Goal: Navigation & Orientation: Find specific page/section

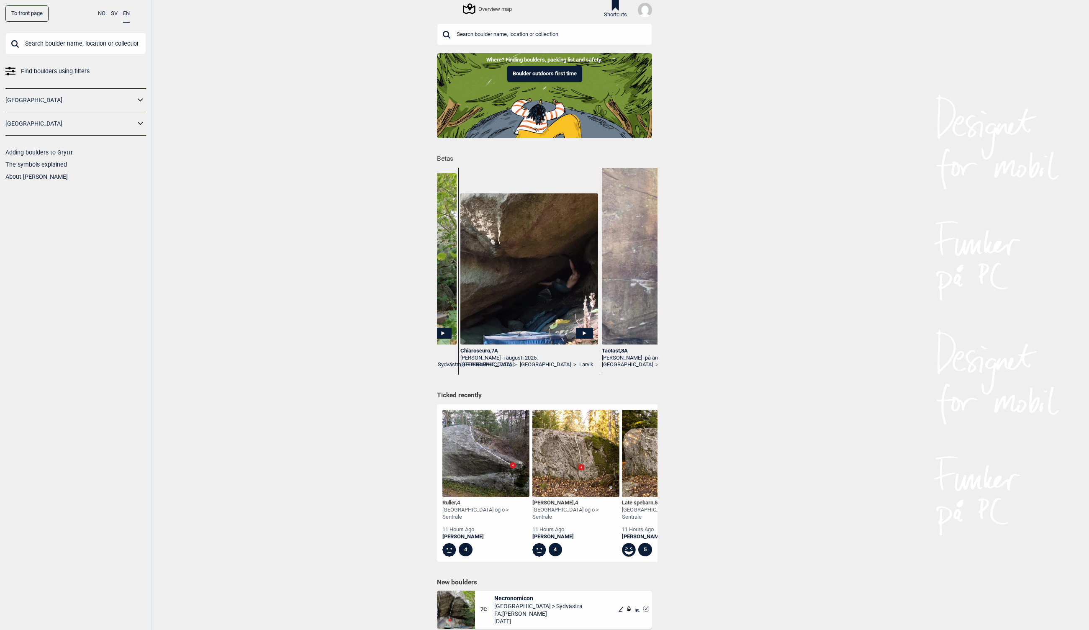
scroll to position [0, 1116]
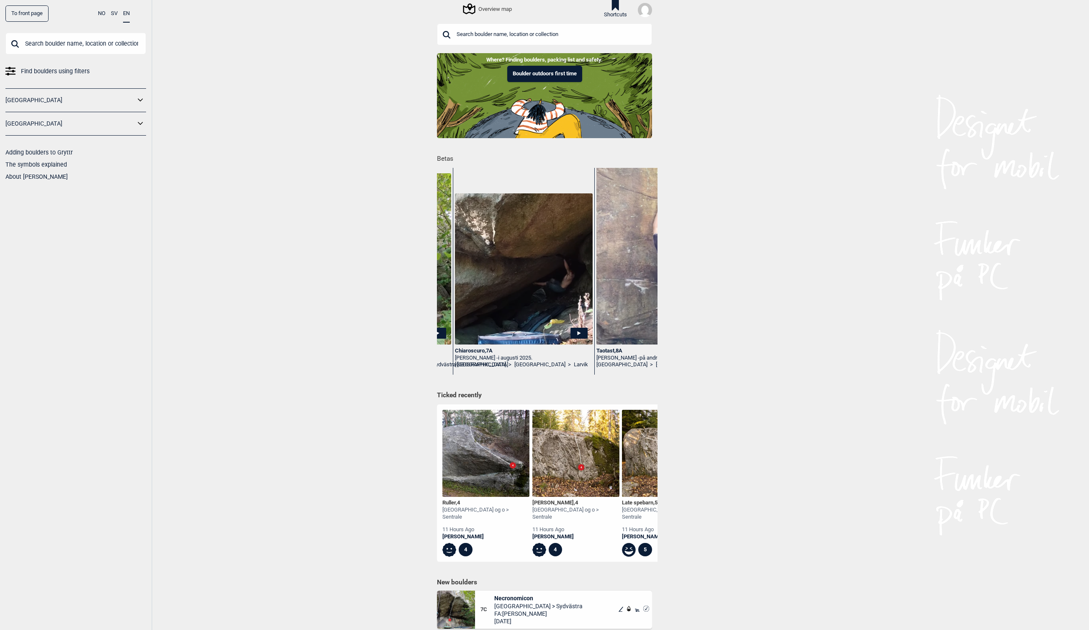
click at [484, 350] on div "Chiaroscuro , 7A" at bounding box center [524, 350] width 138 height 7
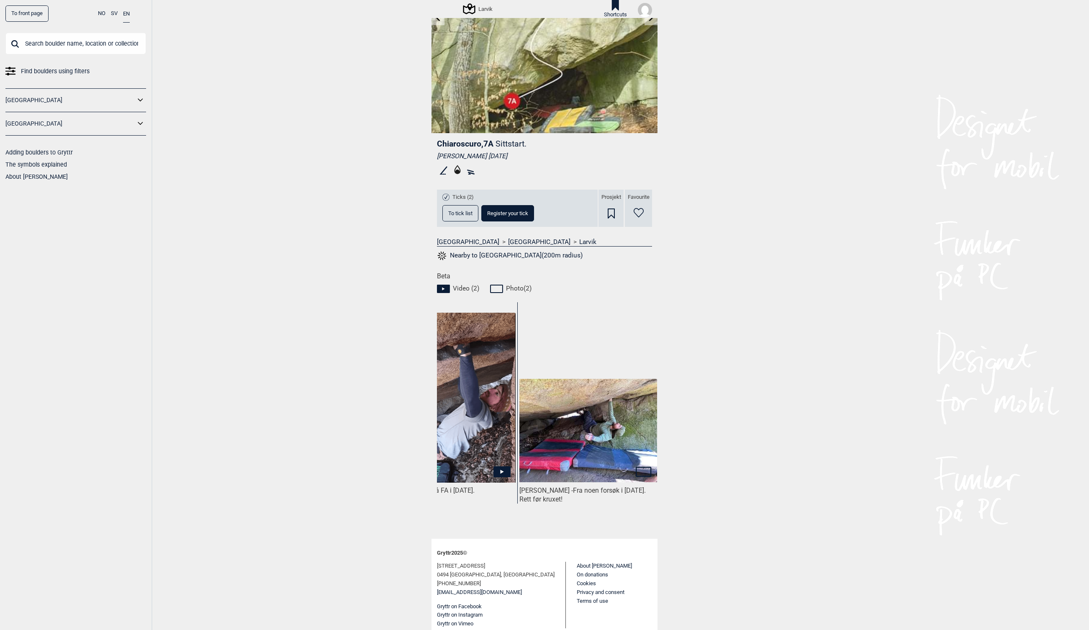
scroll to position [0, 345]
click at [497, 392] on img at bounding box center [446, 398] width 138 height 170
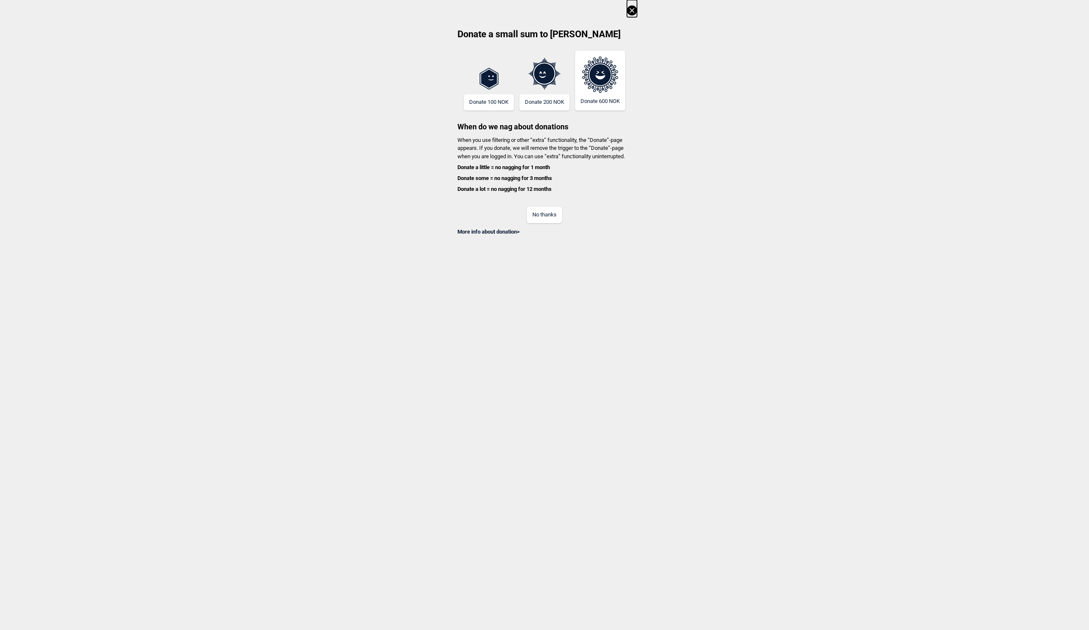
click at [551, 213] on button "No thanks" at bounding box center [544, 215] width 35 height 16
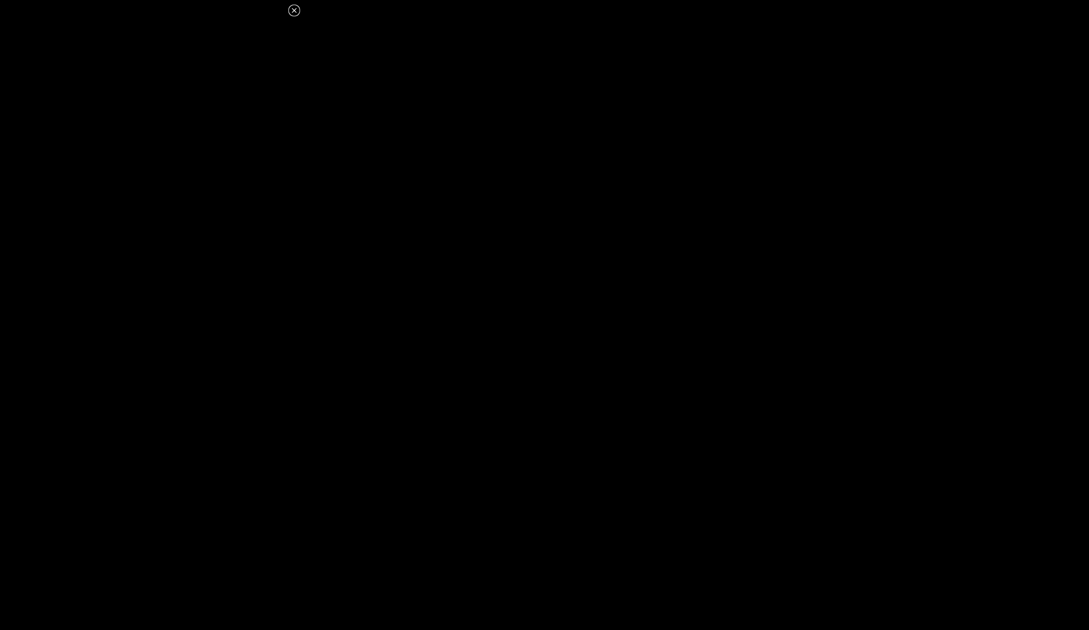
click at [294, 13] on icon at bounding box center [294, 10] width 10 height 10
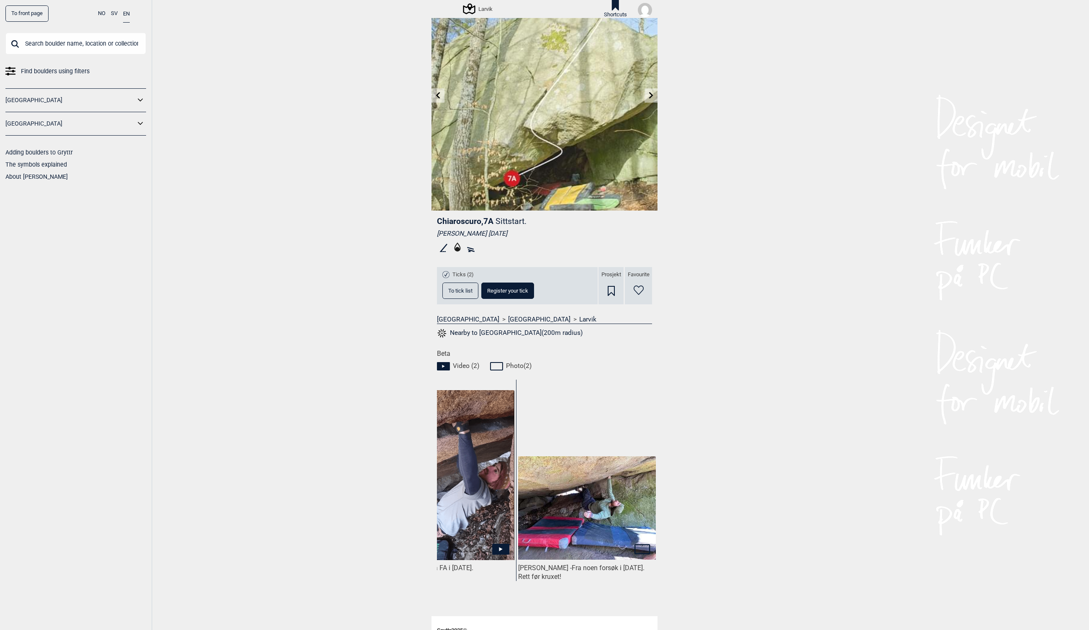
scroll to position [0, 0]
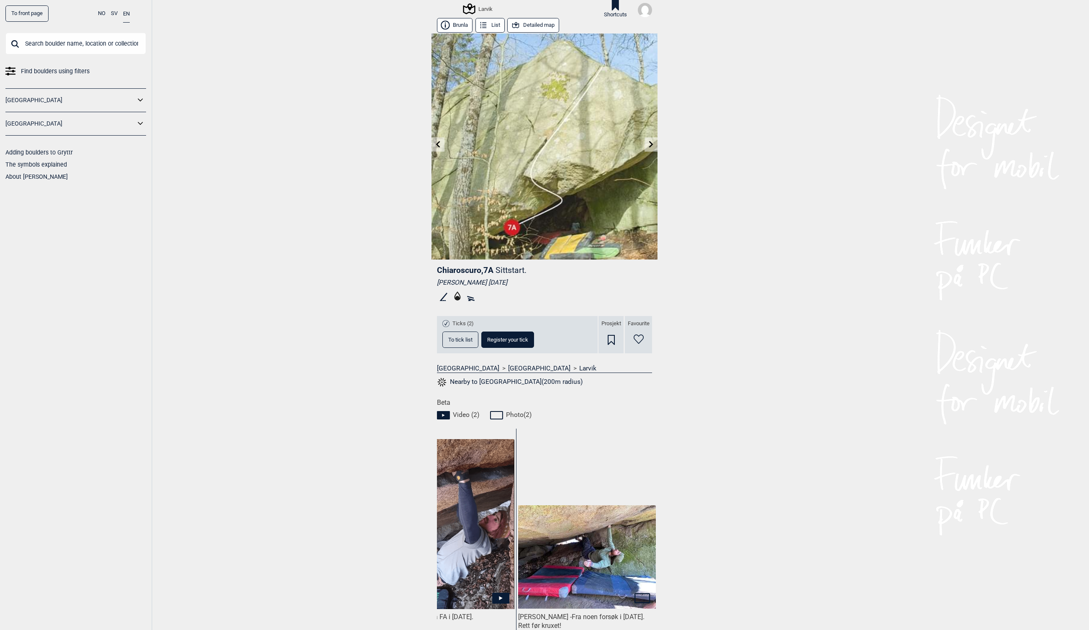
click at [523, 25] on button "Detailed map" at bounding box center [533, 25] width 52 height 15
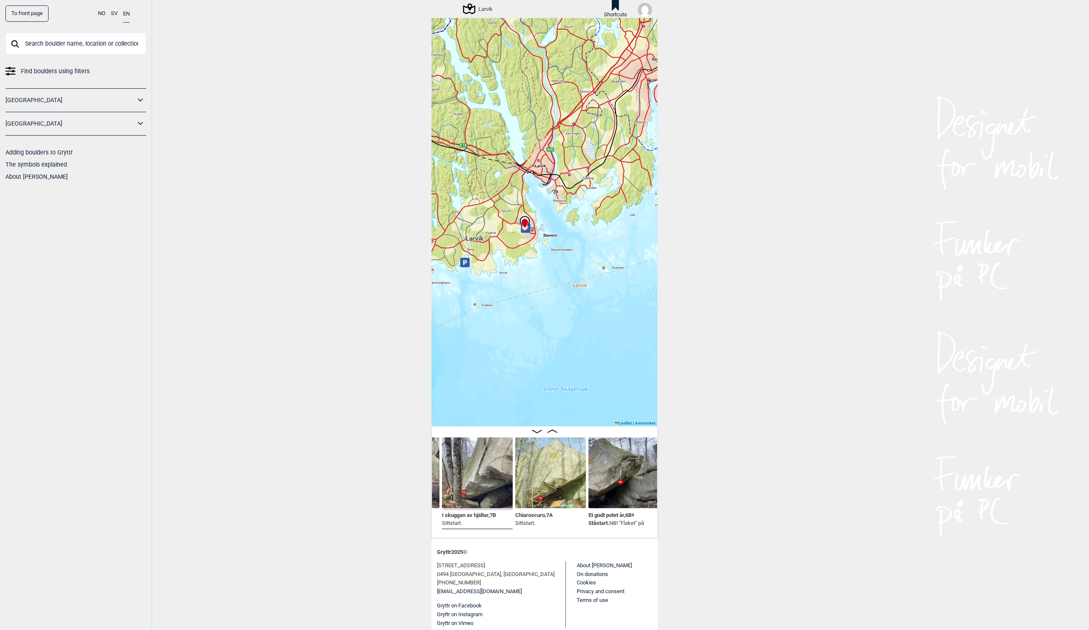
scroll to position [33, 0]
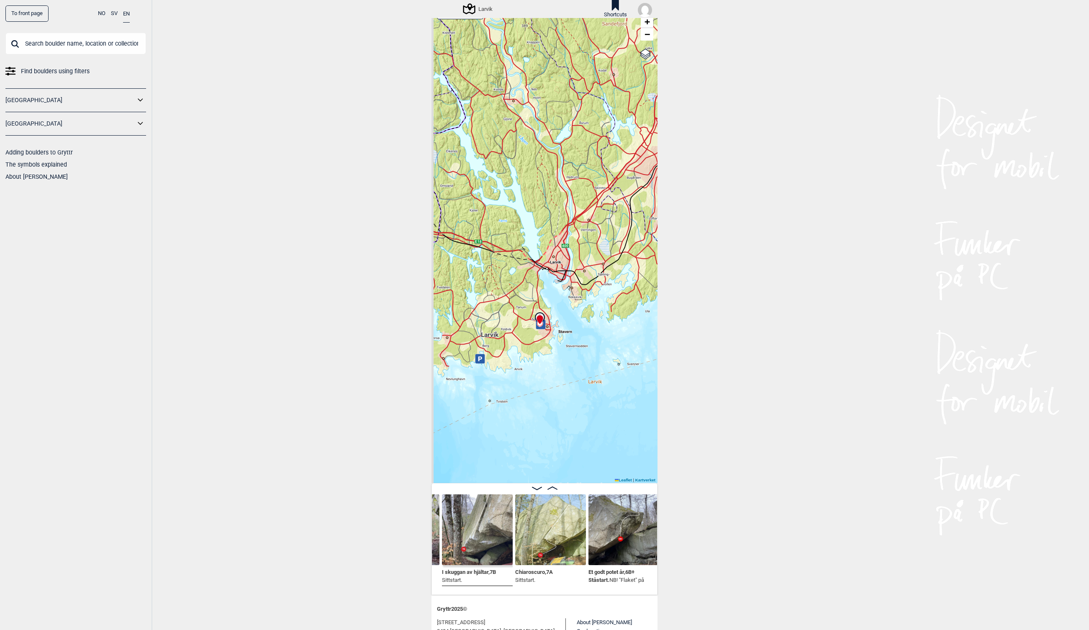
drag, startPoint x: 506, startPoint y: 148, endPoint x: 522, endPoint y: 188, distance: 43.2
click at [521, 188] on div "Larvik Brukerens posisjon My position 3 km + − Kartverket OpenStreetMap Google …" at bounding box center [545, 241] width 226 height 483
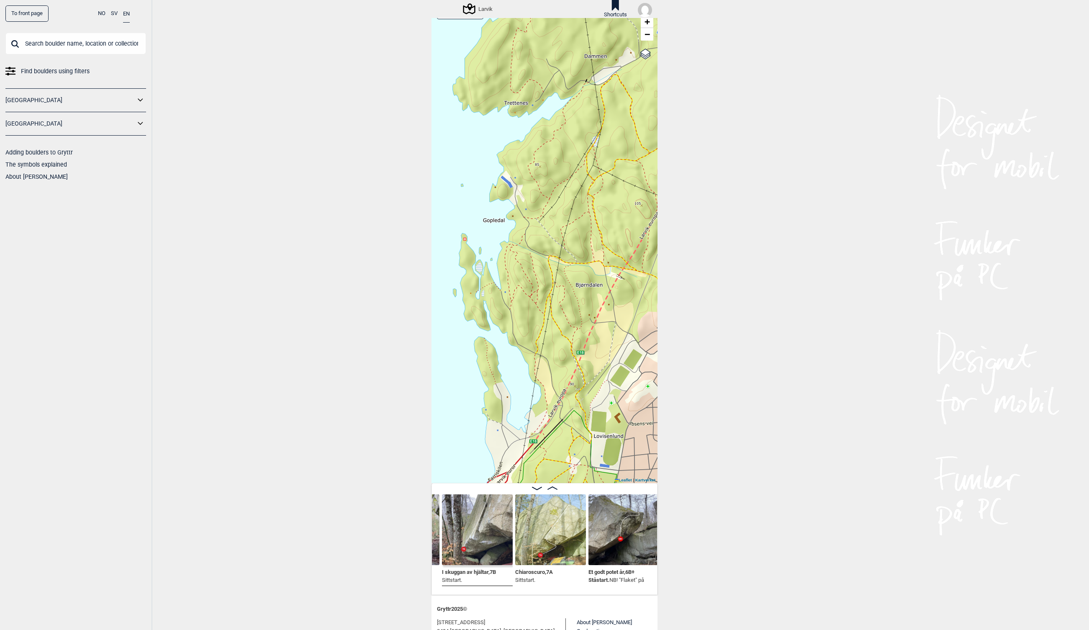
drag, startPoint x: 606, startPoint y: 255, endPoint x: 550, endPoint y: 166, distance: 105.5
click at [550, 166] on div "Larvik Brukerens posisjon My position 200 m + − Kartverket OpenStreetMap Google…" at bounding box center [545, 241] width 226 height 483
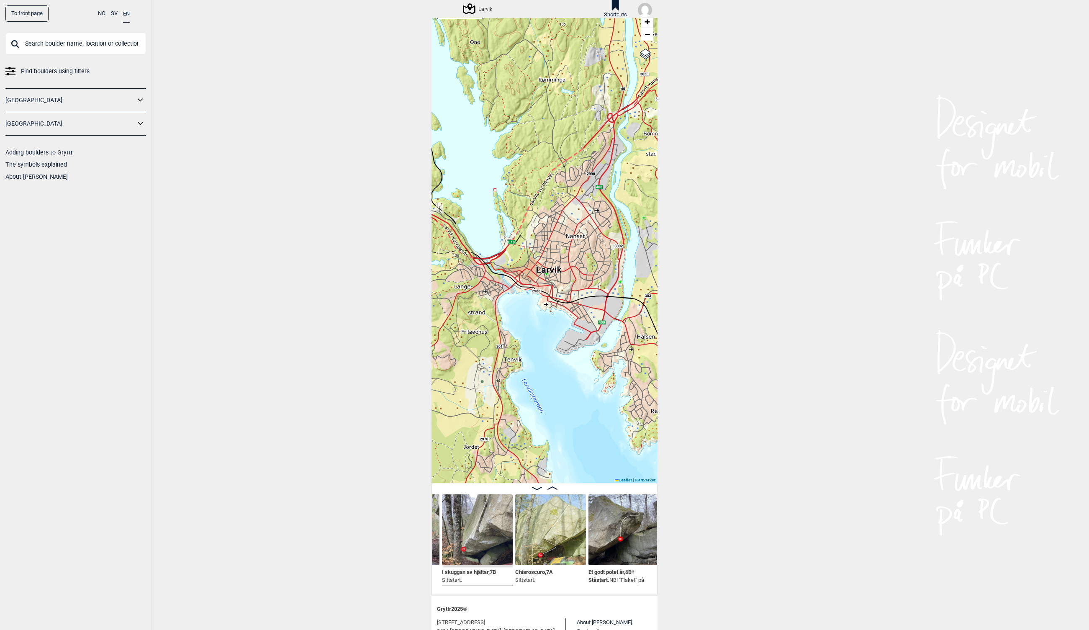
scroll to position [90, 0]
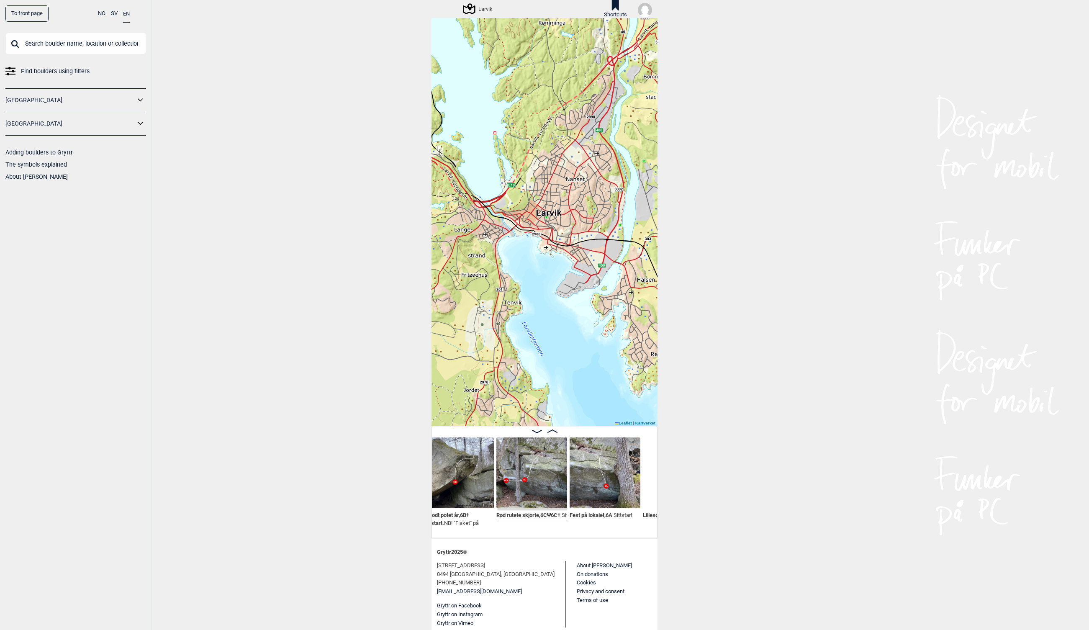
scroll to position [0, 1051]
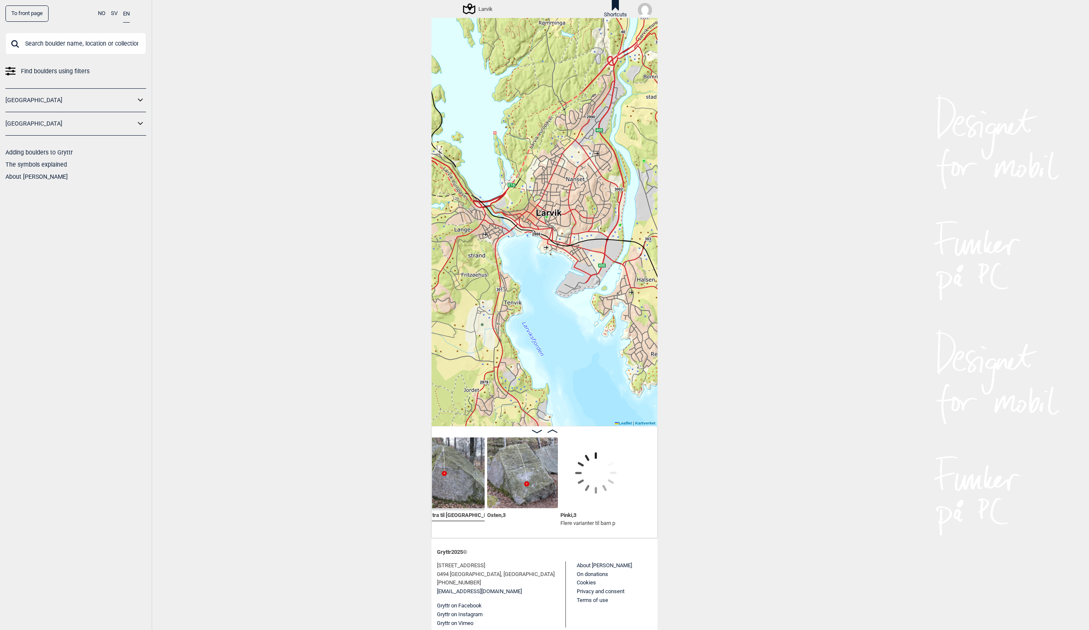
scroll to position [0, 1310]
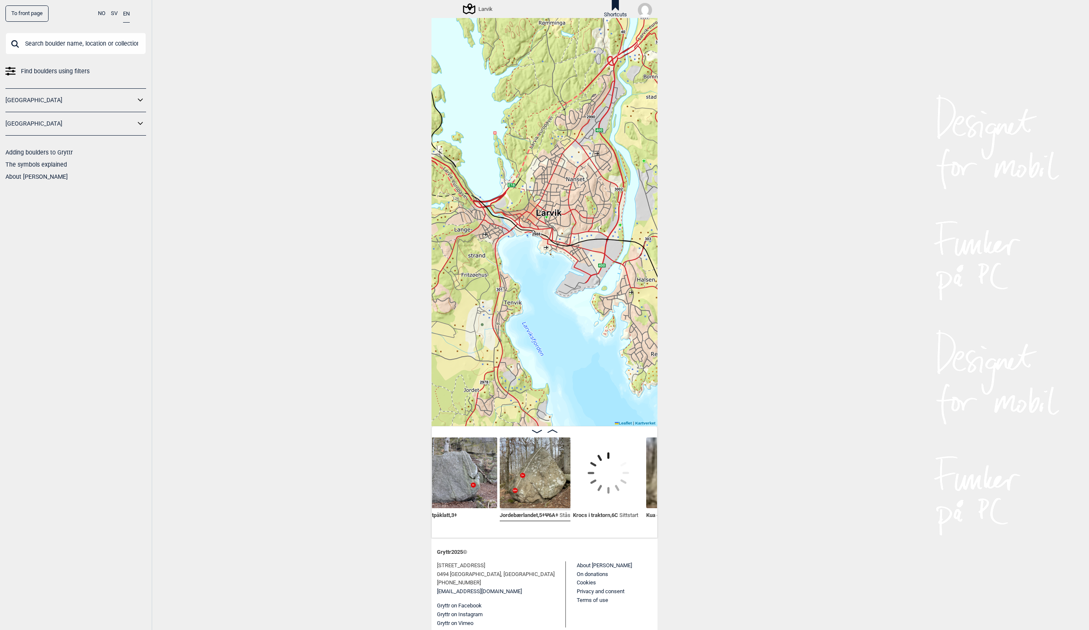
scroll to position [0, 1595]
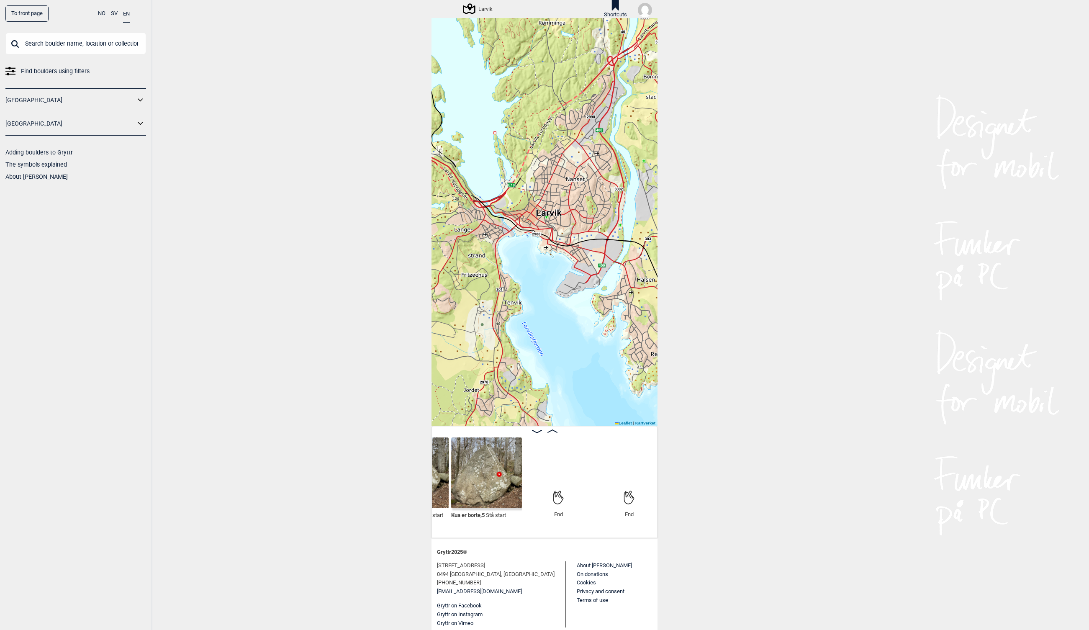
scroll to position [0, 837]
